Goal: Communication & Community: Ask a question

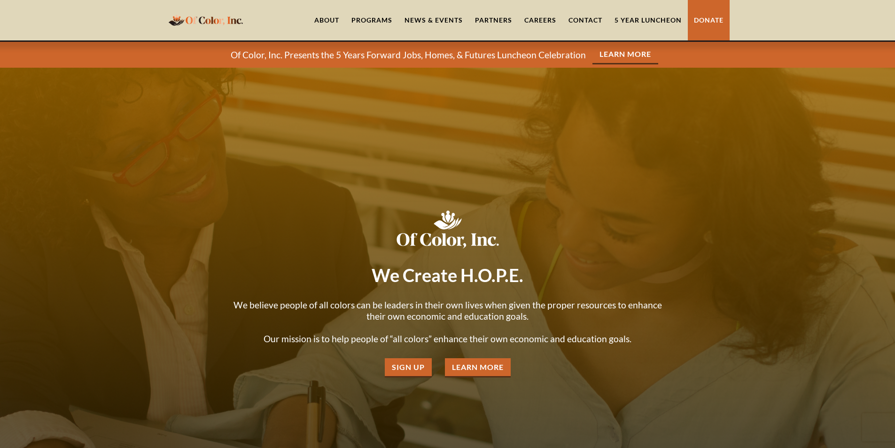
click at [562, 0] on link "Contact" at bounding box center [585, 20] width 46 height 40
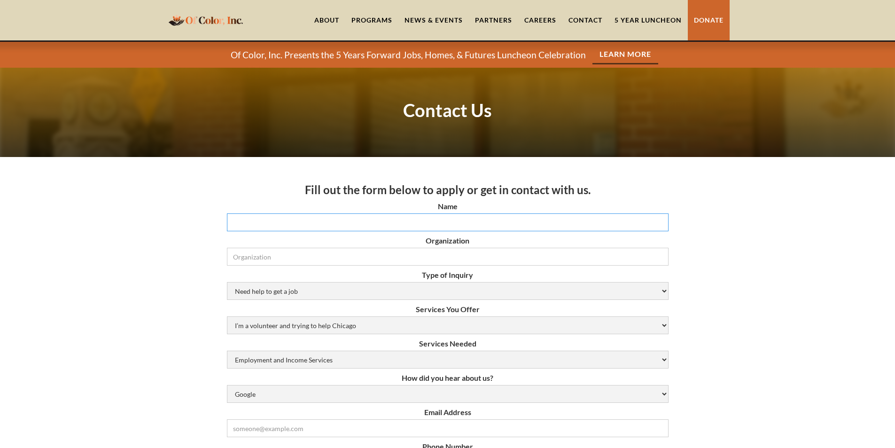
click at [336, 219] on input "Name" at bounding box center [448, 222] width 442 height 18
type input "Lucy Howard"
type input "Professional Company Page"
type input "Lucy.Howard@Professionalcompanypages.com"
type input "8149805065"
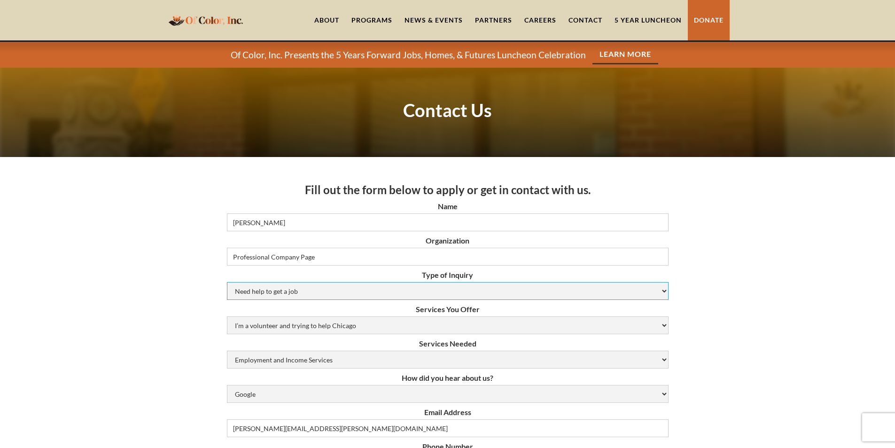
drag, startPoint x: 438, startPoint y: 288, endPoint x: 419, endPoint y: 288, distance: 18.3
click at [438, 288] on select "Need help to get a job Volunteer or Donation Partnership Other" at bounding box center [448, 291] width 442 height 18
select select "Other"
click at [227, 282] on select "Need help to get a job Volunteer or Donation Partnership Other" at bounding box center [448, 291] width 442 height 18
click at [452, 331] on select "I’m a volunteer and trying to help Chicago Resume Help Mock Interviewing Mentor…" at bounding box center [448, 325] width 442 height 18
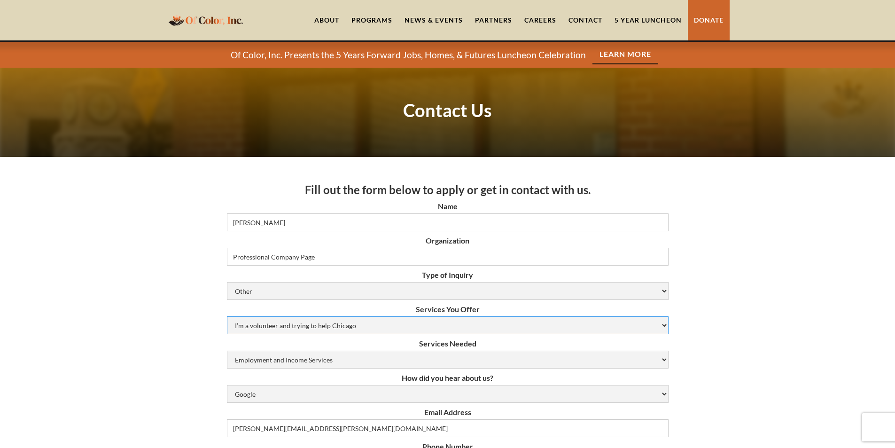
select select "N/A (Not Applicable)"
click at [227, 316] on select "I’m a volunteer and trying to help Chicago Resume Help Mock Interviewing Mentor…" at bounding box center [448, 325] width 442 height 18
drag, startPoint x: 367, startPoint y: 359, endPoint x: 375, endPoint y: 362, distance: 8.9
click at [369, 359] on select "Employment and Income Services Flexible Housing Pool Services HUD Housing Servi…" at bounding box center [448, 359] width 442 height 18
select select "N/A (Not Applicable)"
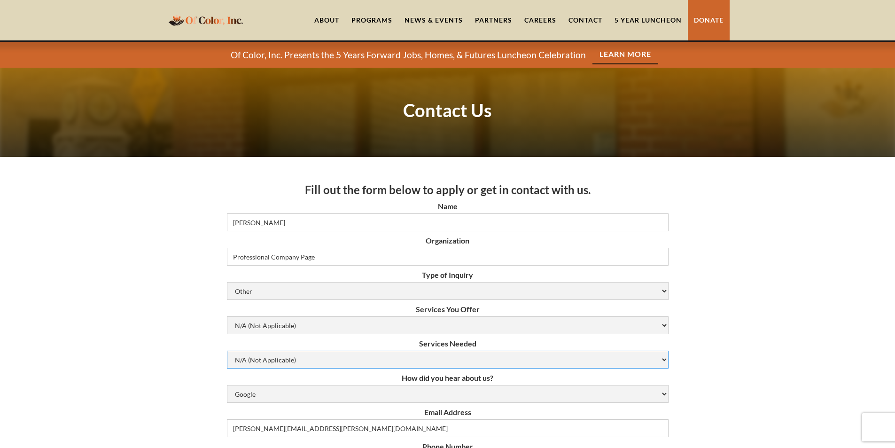
click at [227, 350] on select "Employment and Income Services Flexible Housing Pool Services HUD Housing Servi…" at bounding box center [448, 359] width 442 height 18
click at [330, 442] on label "Phone Number" at bounding box center [448, 446] width 442 height 9
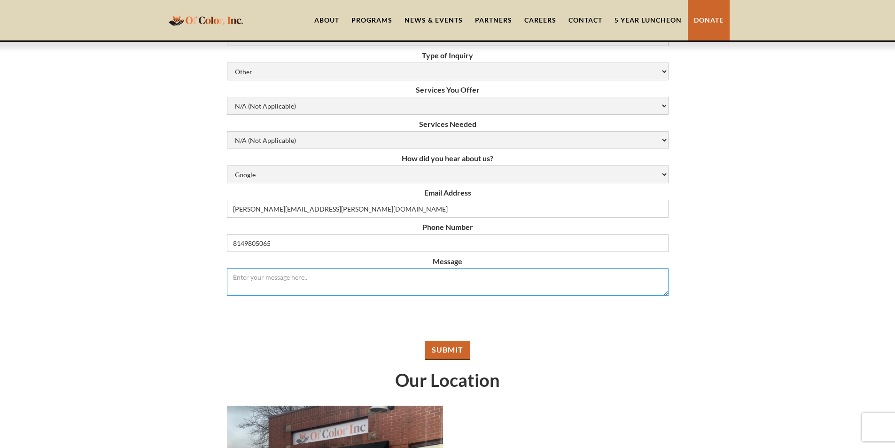
click at [373, 280] on textarea "Message" at bounding box center [448, 281] width 442 height 27
paste textarea "Wikipedia is considered to be the World’s most significant tool for reference m…"
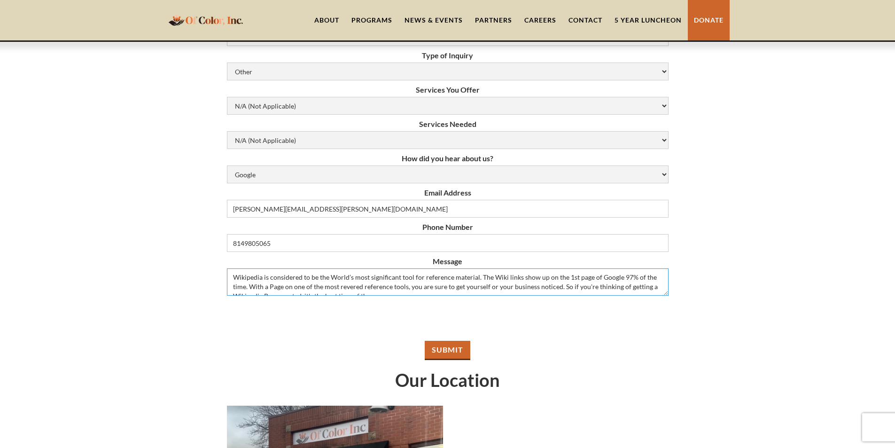
scroll to position [99, 0]
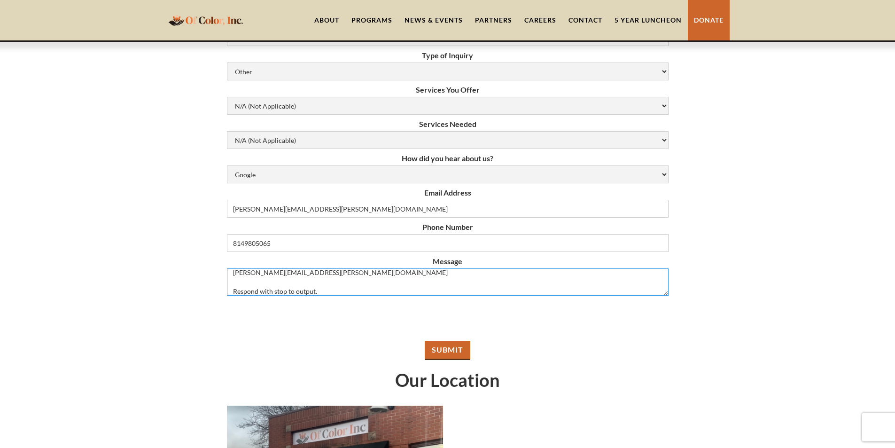
type textarea "Wikipedia is considered to be the World’s most significant tool for reference m…"
click at [446, 346] on input "Submit" at bounding box center [448, 350] width 46 height 19
type input "Please wait..."
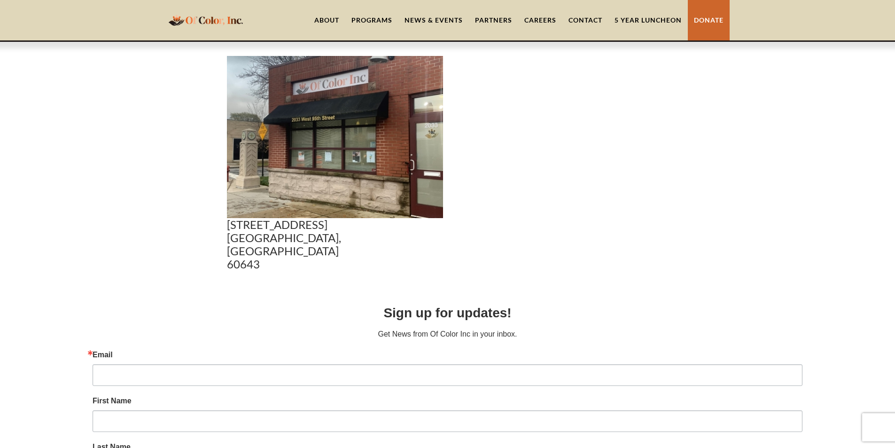
scroll to position [0, 0]
